Goal: Information Seeking & Learning: Learn about a topic

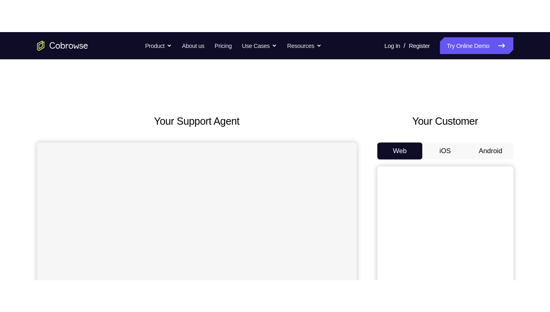
scroll to position [48, 0]
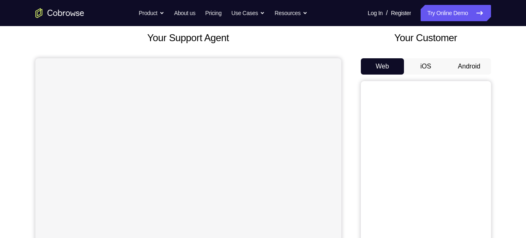
click at [462, 66] on button "Android" at bounding box center [469, 66] width 44 height 16
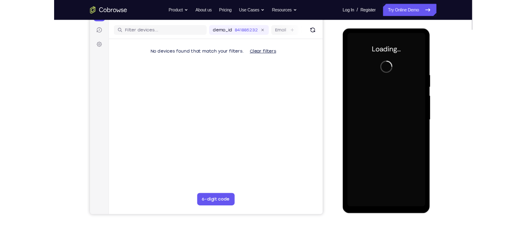
scroll to position [0, 0]
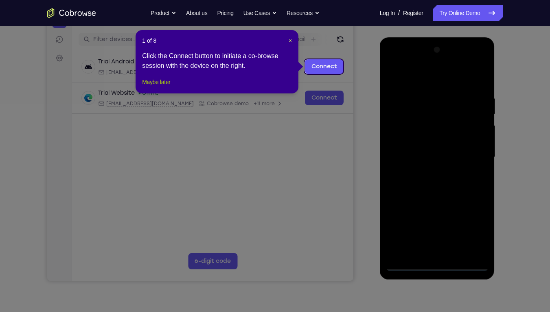
click at [170, 87] on button "Maybe later" at bounding box center [156, 82] width 28 height 10
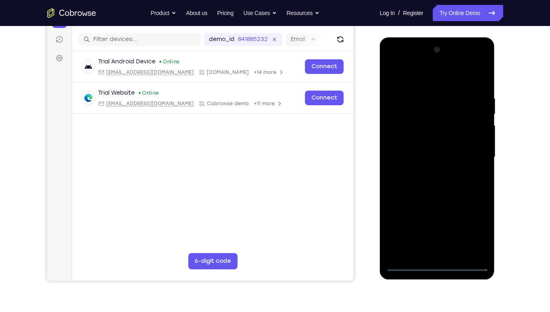
click at [436, 237] on div at bounding box center [437, 158] width 103 height 228
click at [472, 233] on div at bounding box center [437, 158] width 103 height 228
click at [437, 237] on div at bounding box center [437, 158] width 103 height 228
click at [477, 229] on div at bounding box center [437, 158] width 103 height 228
click at [438, 81] on div at bounding box center [437, 158] width 103 height 228
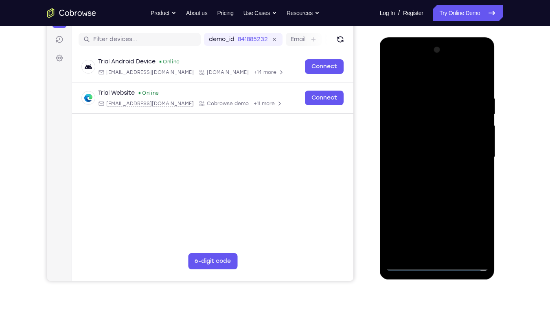
click at [470, 154] on div at bounding box center [437, 158] width 103 height 228
click at [427, 170] on div at bounding box center [437, 158] width 103 height 228
click at [434, 148] on div at bounding box center [437, 158] width 103 height 228
click at [433, 144] on div at bounding box center [437, 158] width 103 height 228
click at [430, 155] on div at bounding box center [437, 158] width 103 height 228
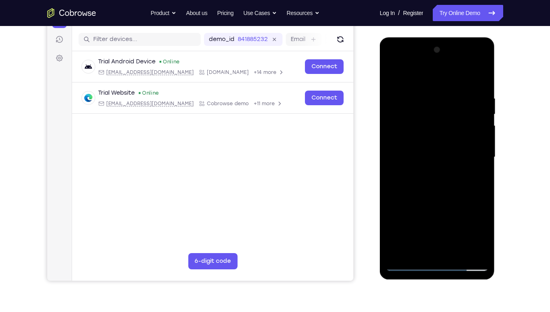
click at [484, 86] on div at bounding box center [437, 158] width 103 height 228
drag, startPoint x: 409, startPoint y: 78, endPoint x: 463, endPoint y: 72, distance: 54.0
click at [463, 72] on div at bounding box center [437, 158] width 103 height 228
click at [486, 237] on div at bounding box center [437, 158] width 103 height 228
click at [434, 209] on div at bounding box center [437, 158] width 103 height 228
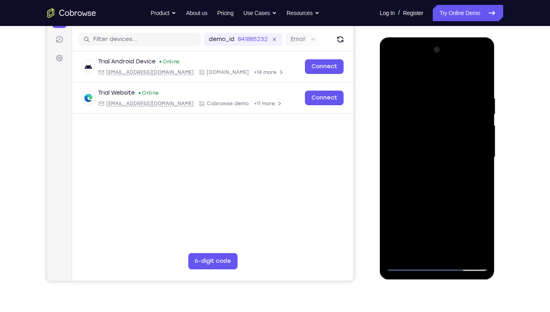
click at [434, 209] on div at bounding box center [437, 158] width 103 height 228
drag, startPoint x: 438, startPoint y: 198, endPoint x: 429, endPoint y: 223, distance: 26.4
click at [429, 223] on div at bounding box center [437, 158] width 103 height 228
click at [448, 93] on div at bounding box center [437, 158] width 103 height 228
click at [477, 154] on div at bounding box center [437, 158] width 103 height 228
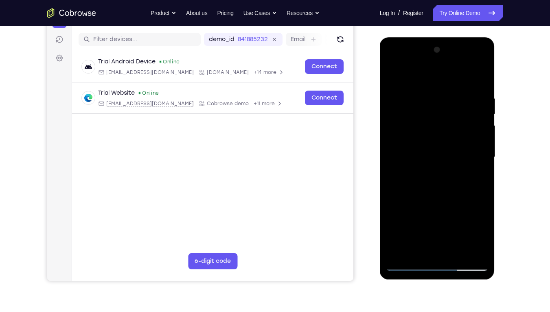
click at [477, 79] on div at bounding box center [437, 158] width 103 height 228
click at [455, 237] on div at bounding box center [437, 158] width 103 height 228
click at [448, 202] on div at bounding box center [437, 158] width 103 height 228
click at [394, 72] on div at bounding box center [437, 158] width 103 height 228
click at [475, 237] on div at bounding box center [437, 158] width 103 height 228
